Goal: Task Accomplishment & Management: Manage account settings

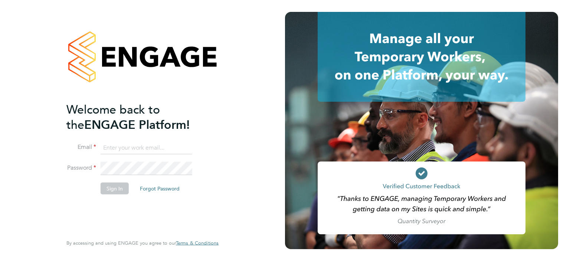
type input "[EMAIL_ADDRESS][DOMAIN_NAME]"
click at [119, 182] on button "Sign In" at bounding box center [115, 188] width 28 height 12
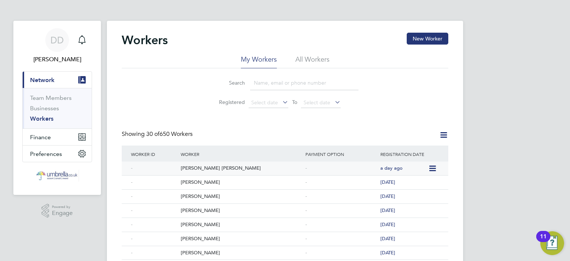
click at [199, 169] on div "[PERSON_NAME] [PERSON_NAME]" at bounding box center [241, 168] width 125 height 14
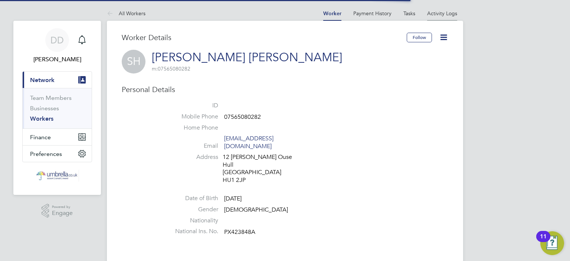
click at [441, 10] on link "Activity Logs" at bounding box center [442, 13] width 30 height 7
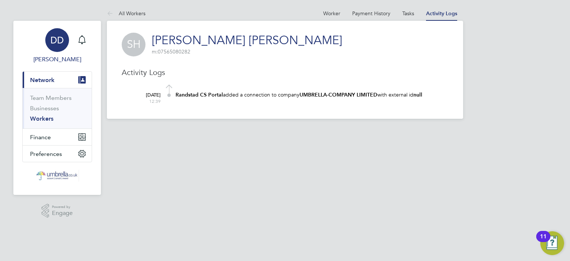
click at [58, 39] on span "DD" at bounding box center [56, 40] width 13 height 10
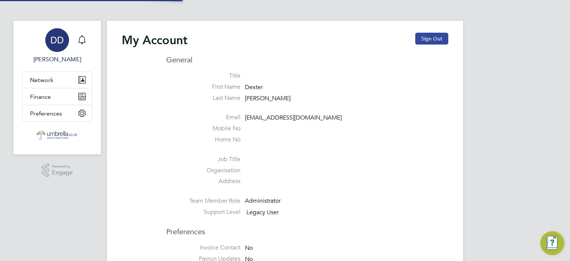
type input "[EMAIL_ADDRESS][DOMAIN_NAME]"
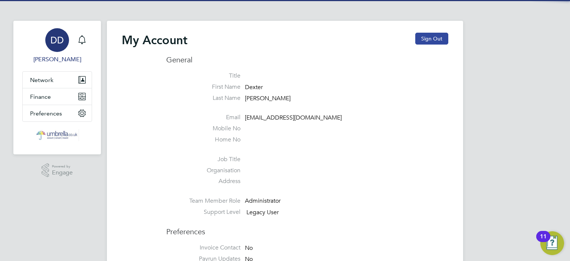
click at [437, 40] on button "Sign Out" at bounding box center [431, 39] width 33 height 12
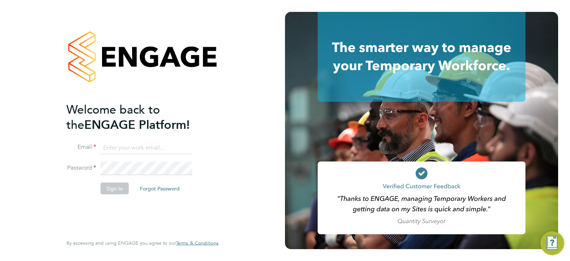
type input "[EMAIL_ADDRESS][DOMAIN_NAME]"
